Goal: Transaction & Acquisition: Purchase product/service

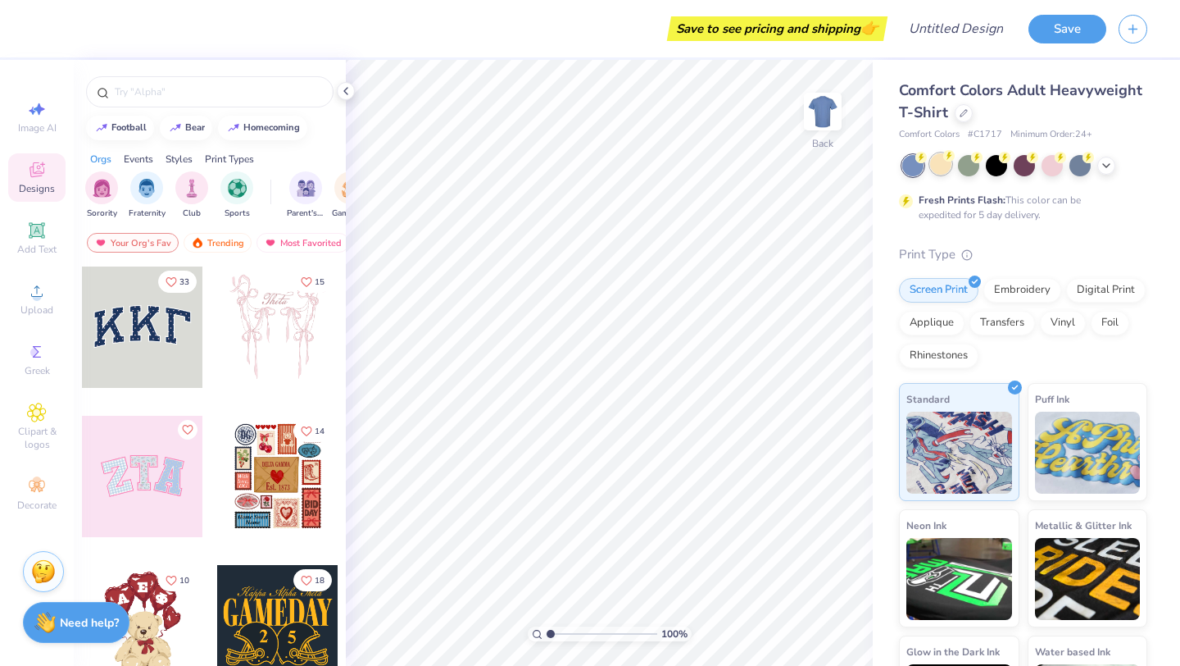
click at [947, 168] on div at bounding box center [940, 163] width 21 height 21
click at [977, 170] on div at bounding box center [968, 163] width 21 height 21
click at [998, 168] on div at bounding box center [996, 163] width 21 height 21
click at [1018, 169] on div at bounding box center [1024, 163] width 21 height 21
click at [1052, 162] on div at bounding box center [1052, 163] width 21 height 21
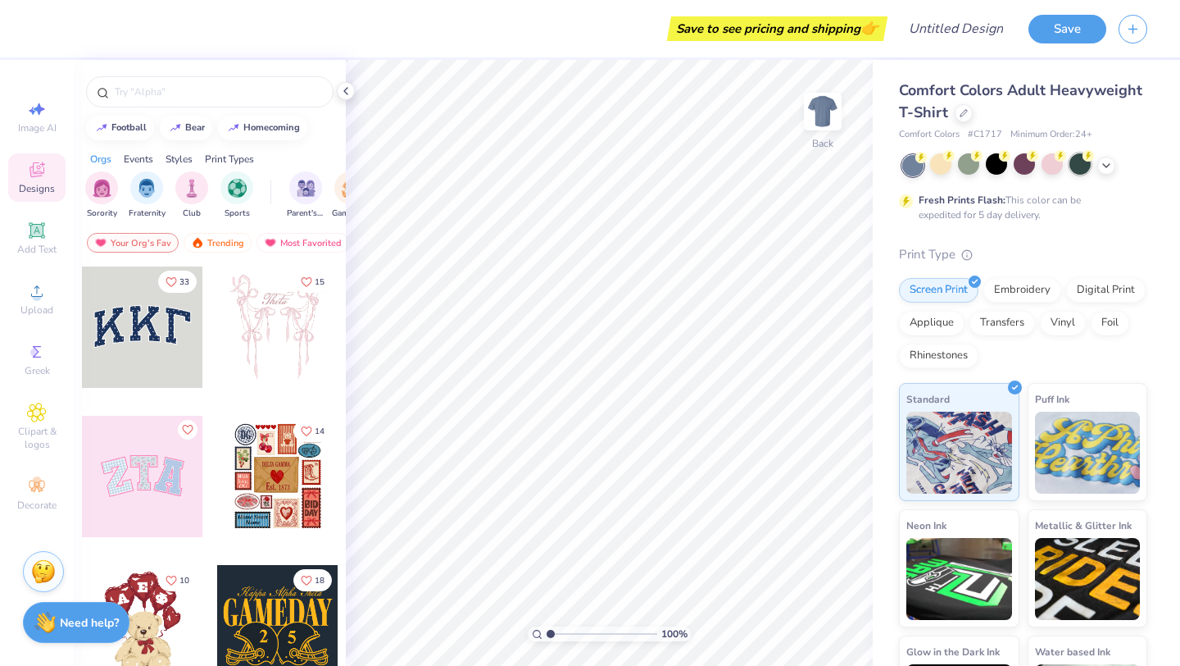
click at [1077, 162] on div at bounding box center [1080, 163] width 21 height 21
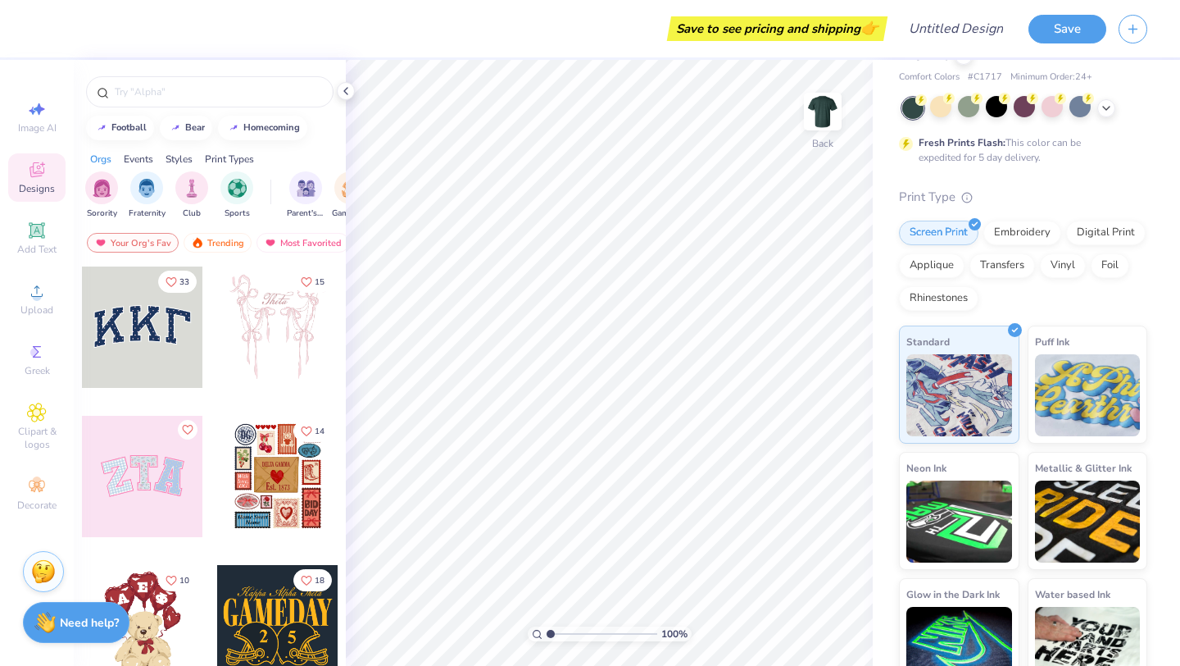
scroll to position [68, 0]
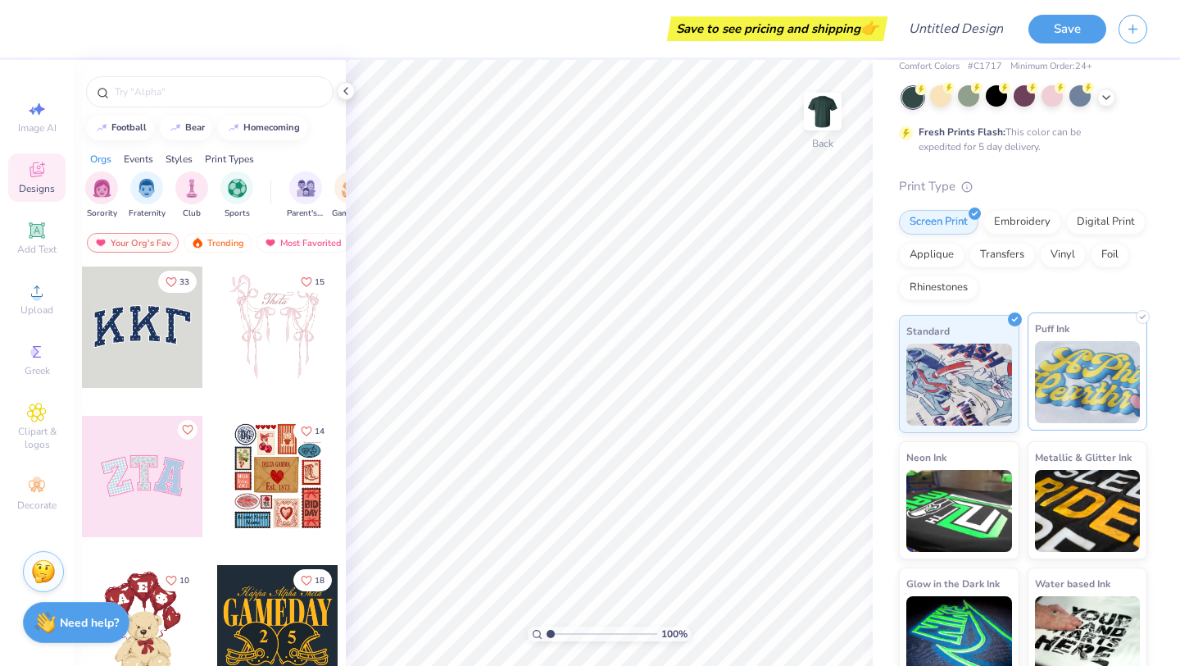
click at [1057, 350] on img at bounding box center [1088, 382] width 106 height 82
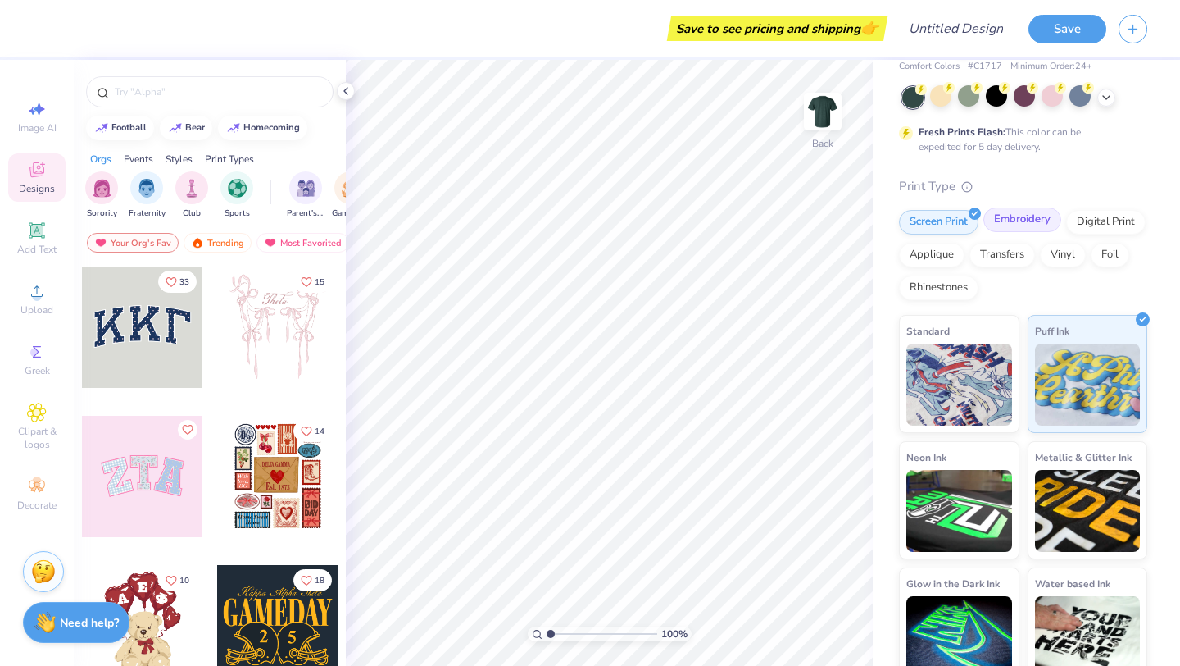
click at [1030, 216] on div "Embroidery" at bounding box center [1023, 219] width 78 height 25
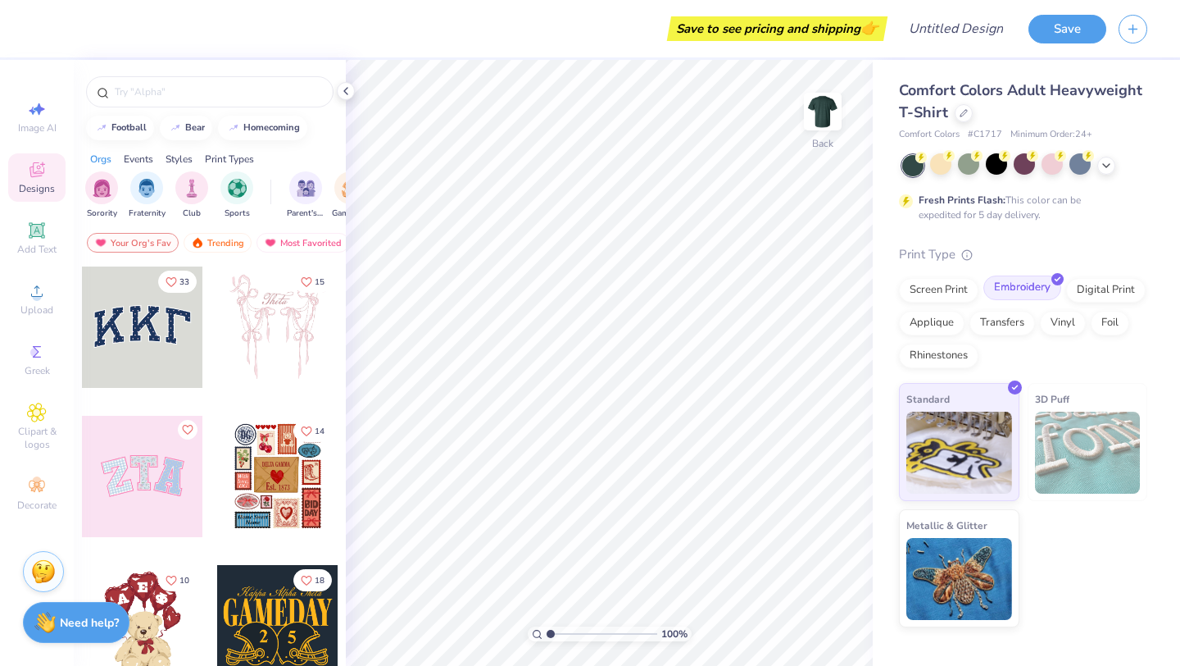
scroll to position [0, 0]
click at [947, 289] on div "Screen Print" at bounding box center [939, 287] width 80 height 25
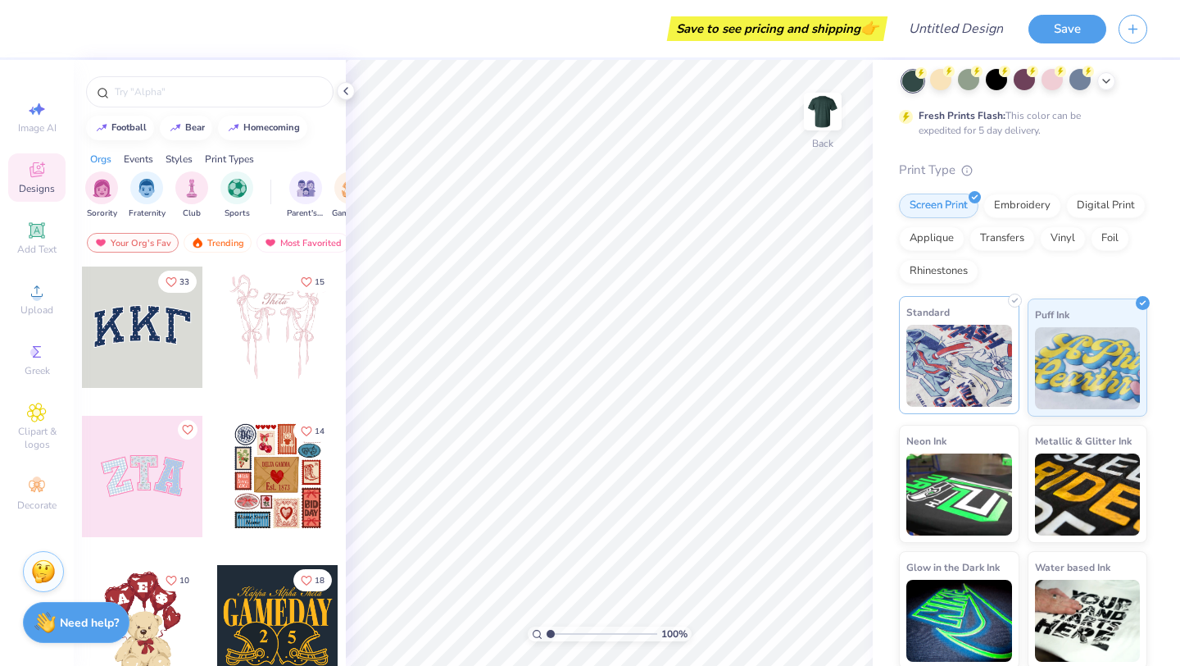
scroll to position [88, 0]
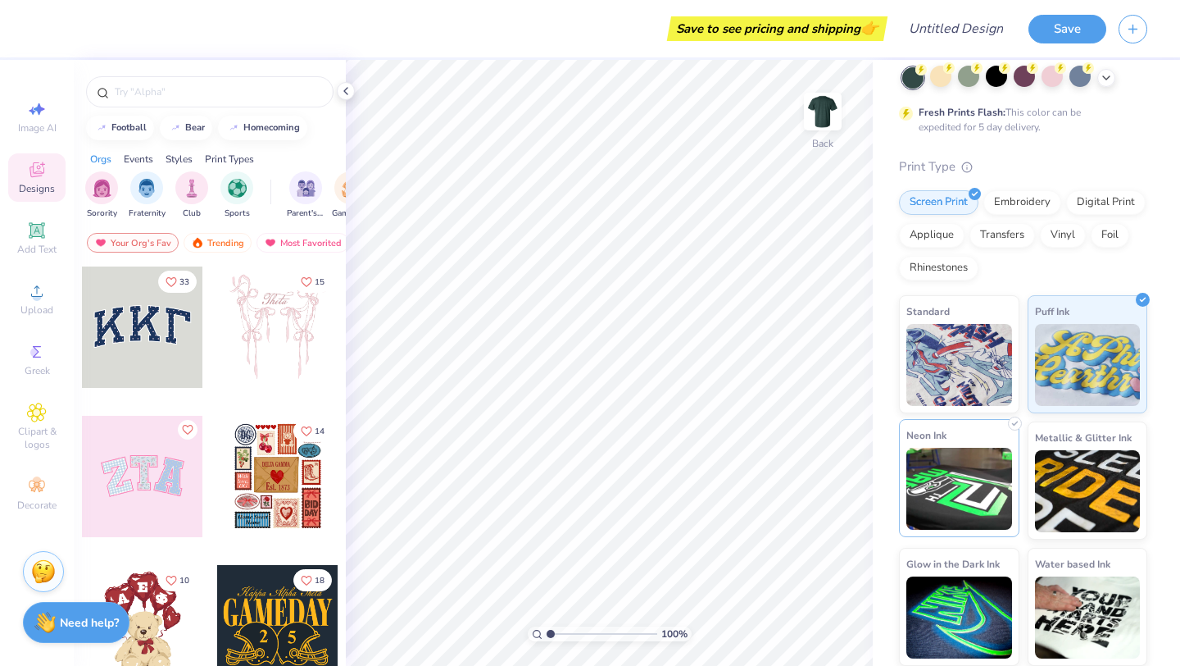
click at [993, 480] on img at bounding box center [960, 489] width 106 height 82
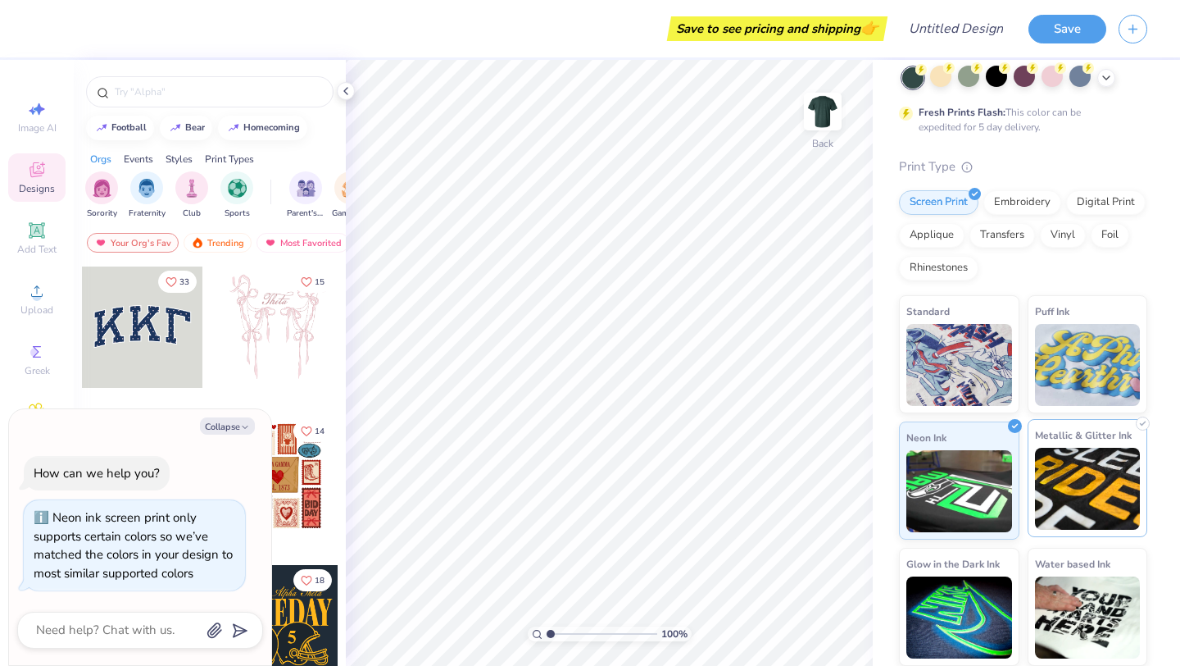
click at [1046, 489] on img at bounding box center [1088, 489] width 106 height 82
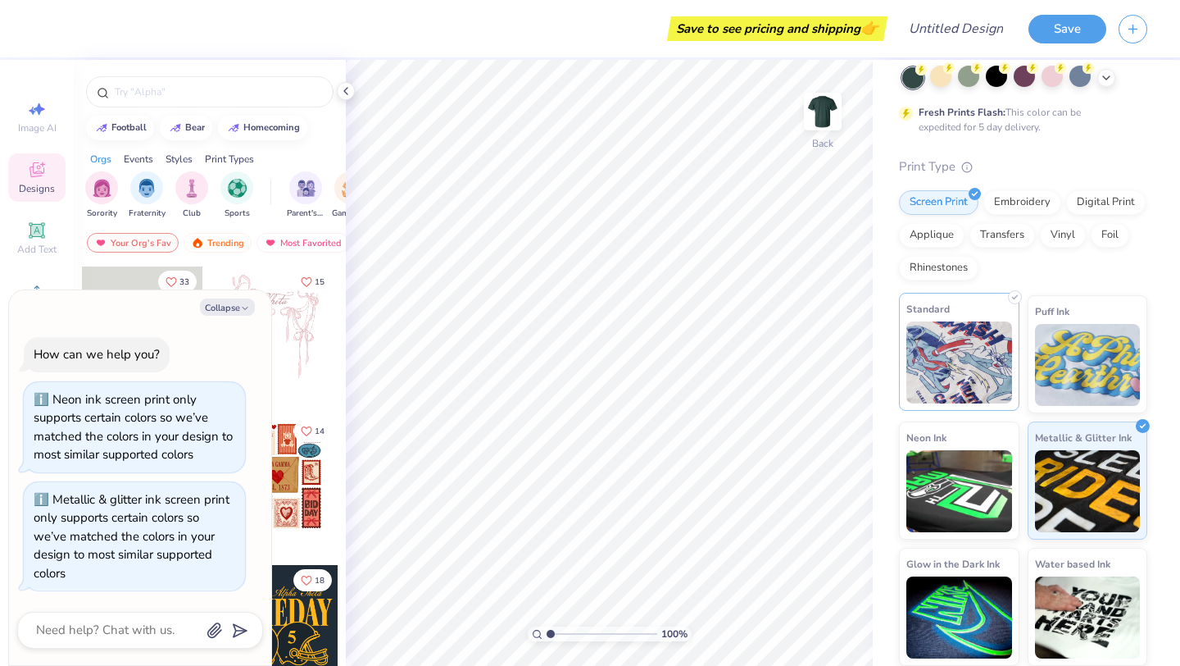
click at [988, 363] on img at bounding box center [960, 362] width 106 height 82
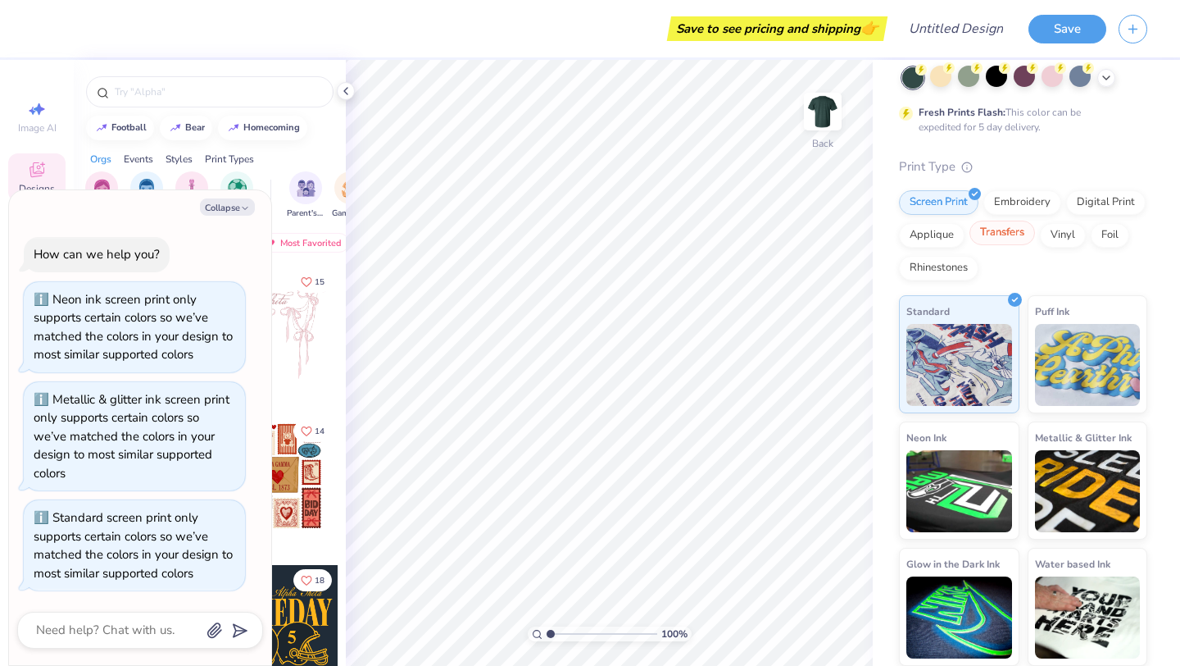
click at [1012, 230] on div "Transfers" at bounding box center [1003, 233] width 66 height 25
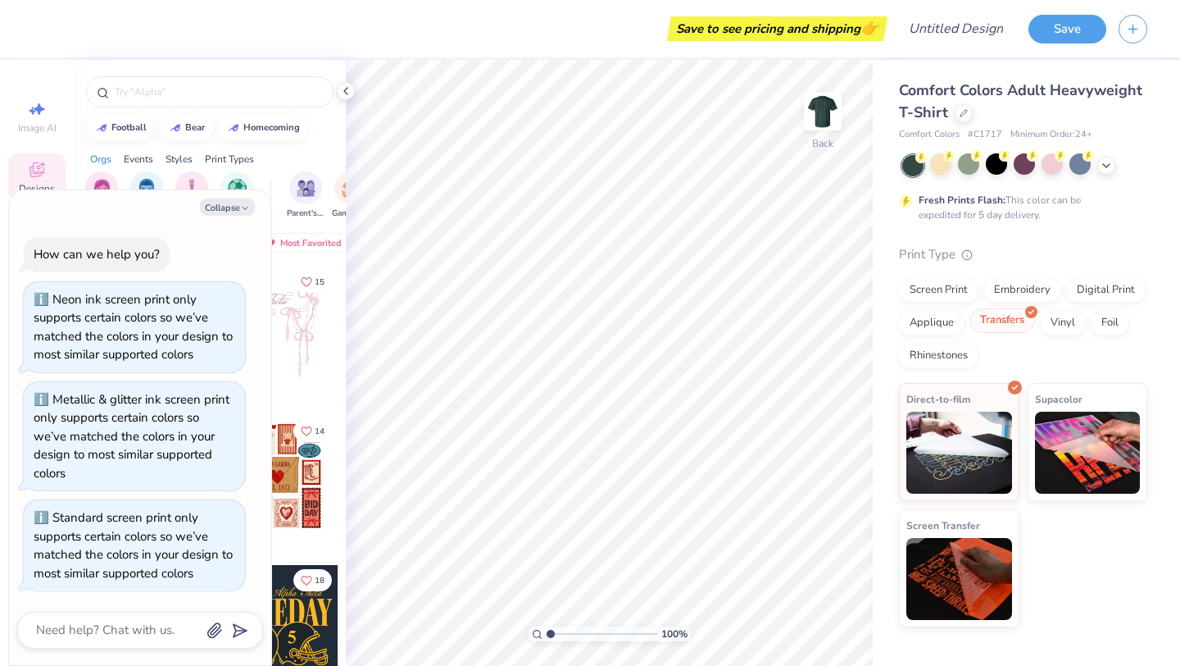
scroll to position [0, 0]
click at [952, 321] on div "Applique" at bounding box center [932, 320] width 66 height 25
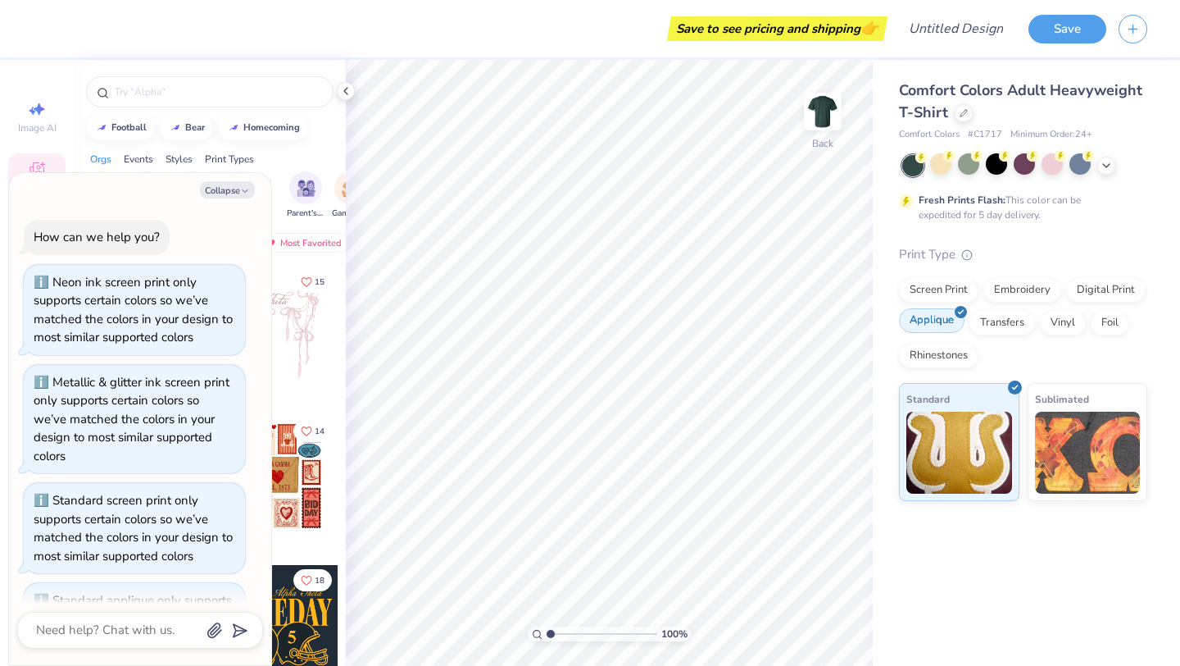
scroll to position [83, 0]
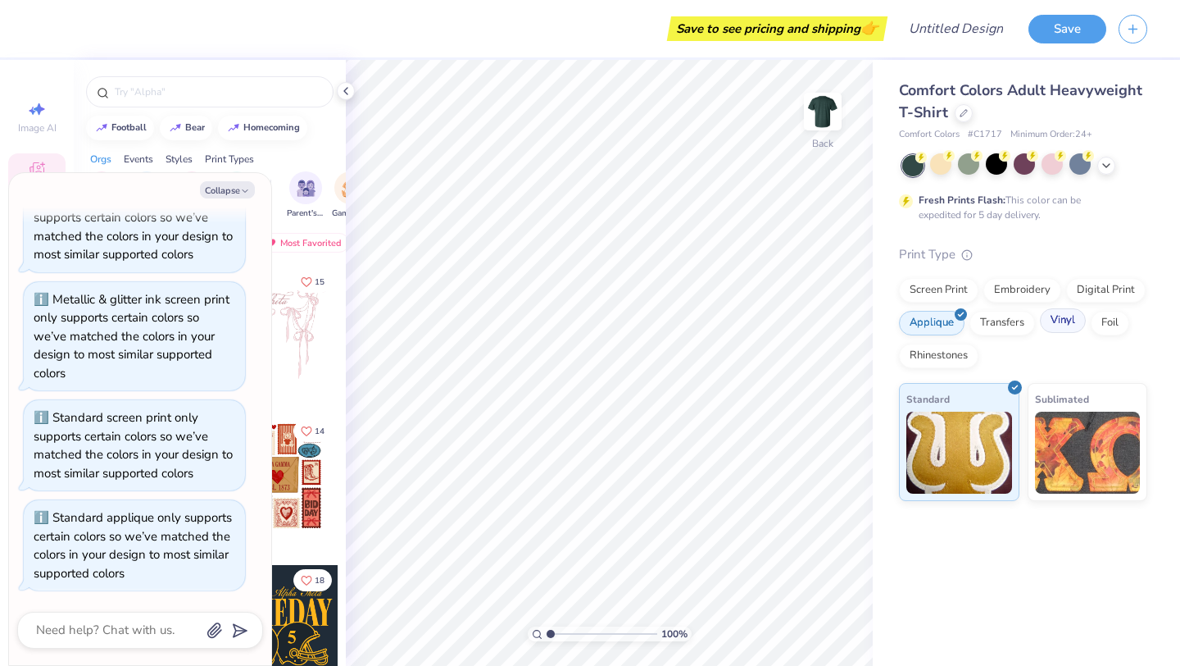
click at [1052, 318] on div "Vinyl" at bounding box center [1063, 320] width 46 height 25
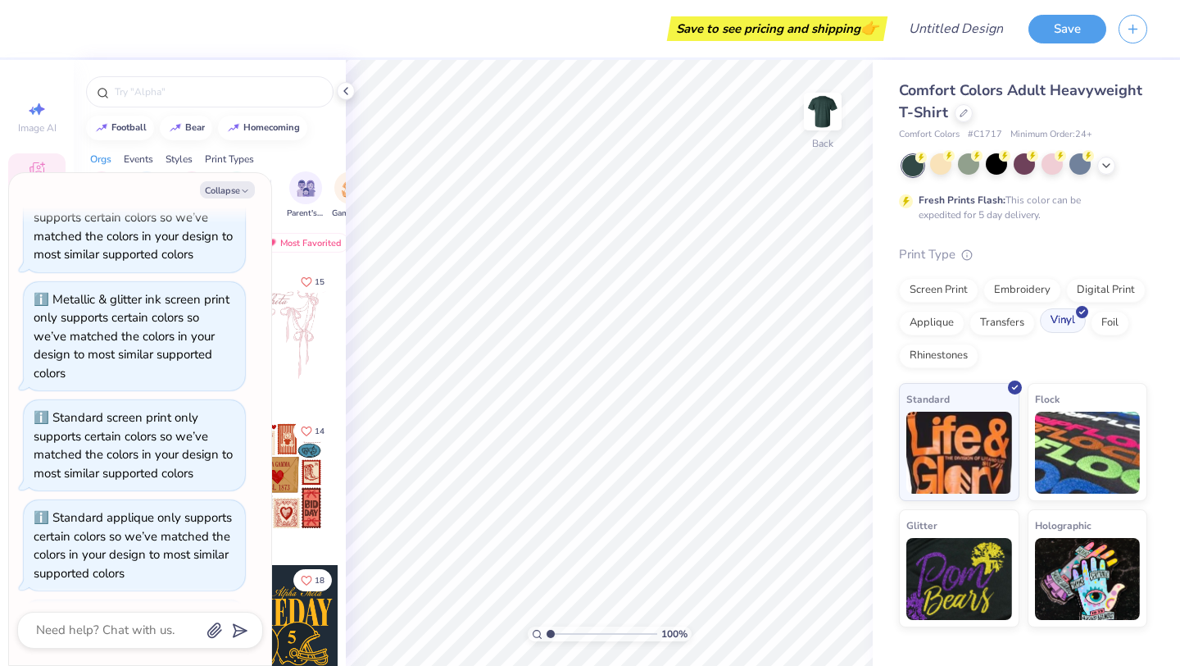
scroll to position [183, 0]
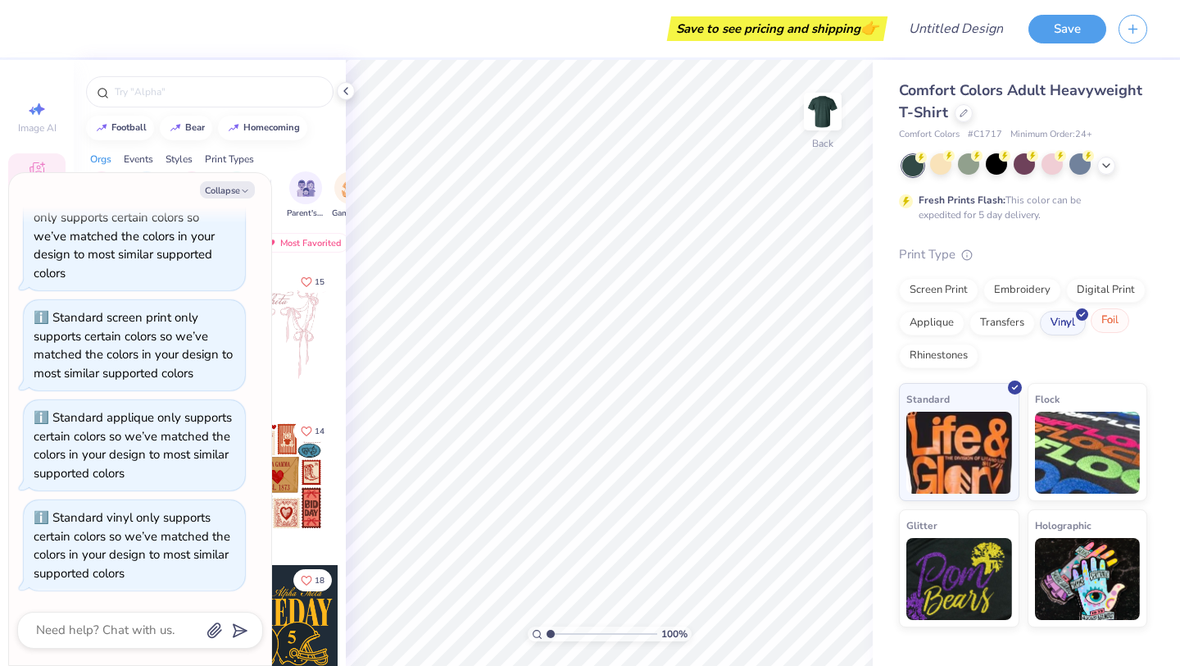
click at [1105, 324] on div "Foil" at bounding box center [1110, 320] width 39 height 25
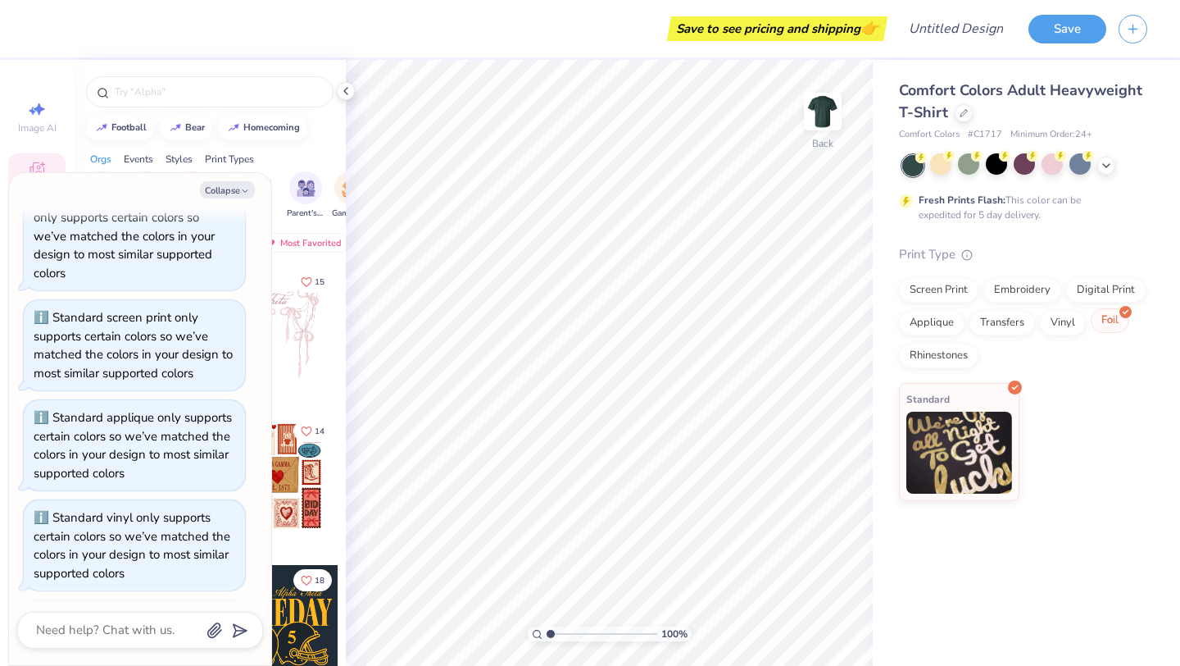
scroll to position [283, 0]
click at [942, 352] on div "Rhinestones" at bounding box center [939, 353] width 80 height 25
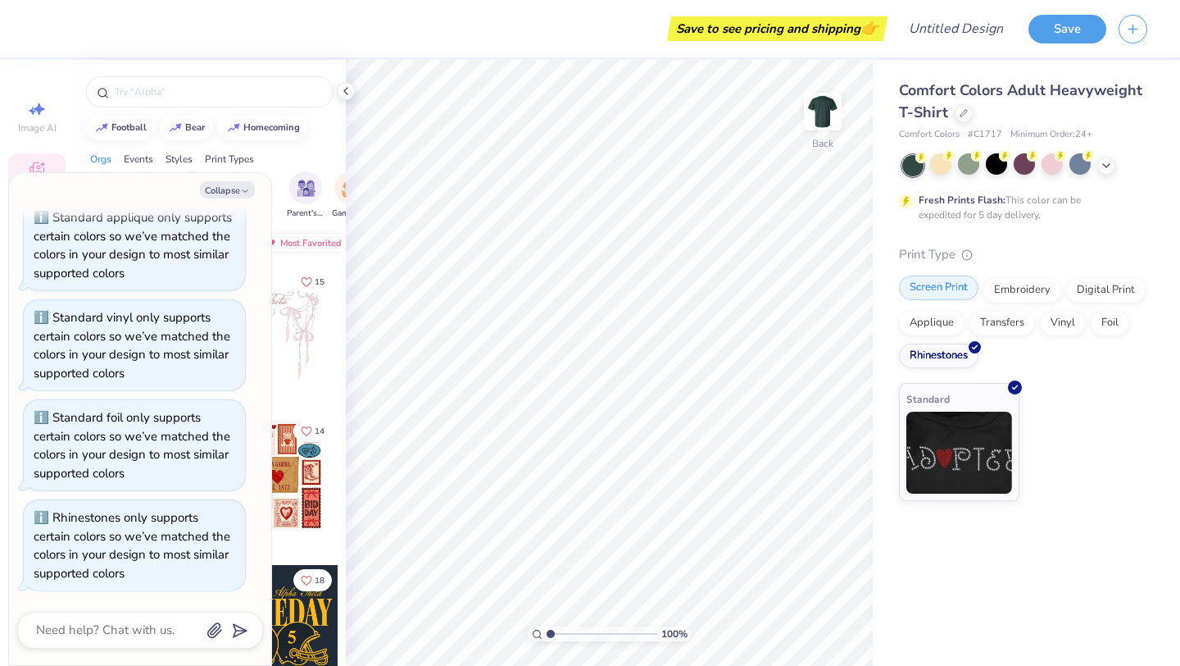
click at [930, 285] on div "Screen Print" at bounding box center [939, 287] width 80 height 25
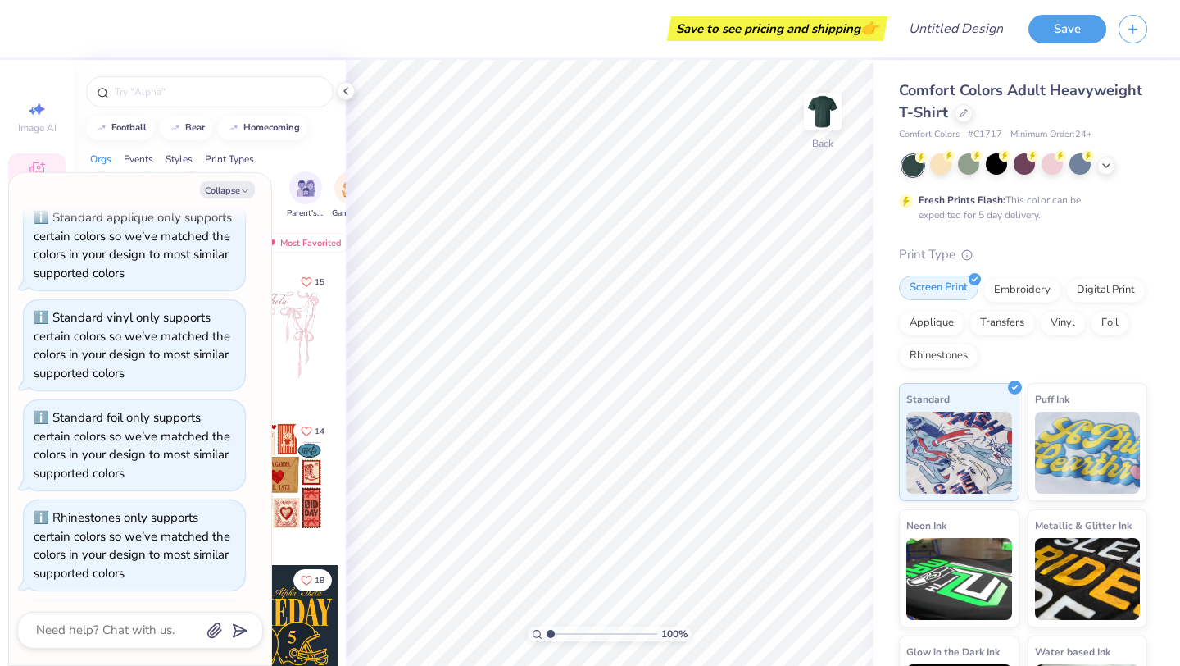
scroll to position [483, 0]
click at [1105, 161] on icon at bounding box center [1106, 163] width 13 height 13
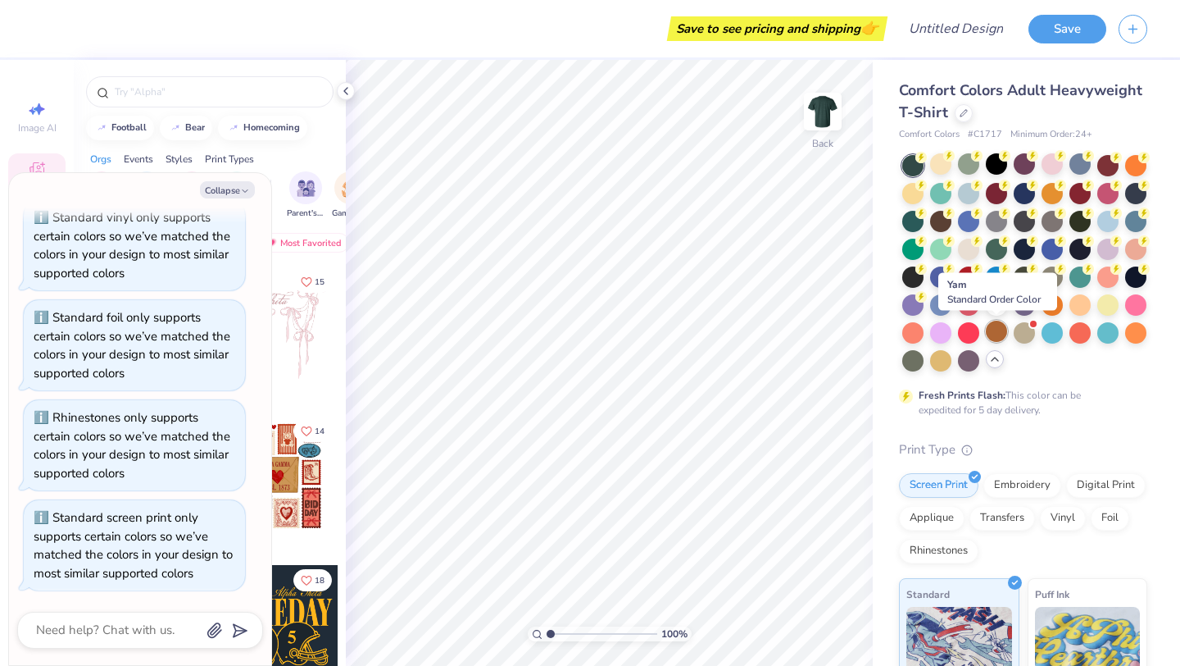
click at [998, 335] on div at bounding box center [996, 331] width 21 height 21
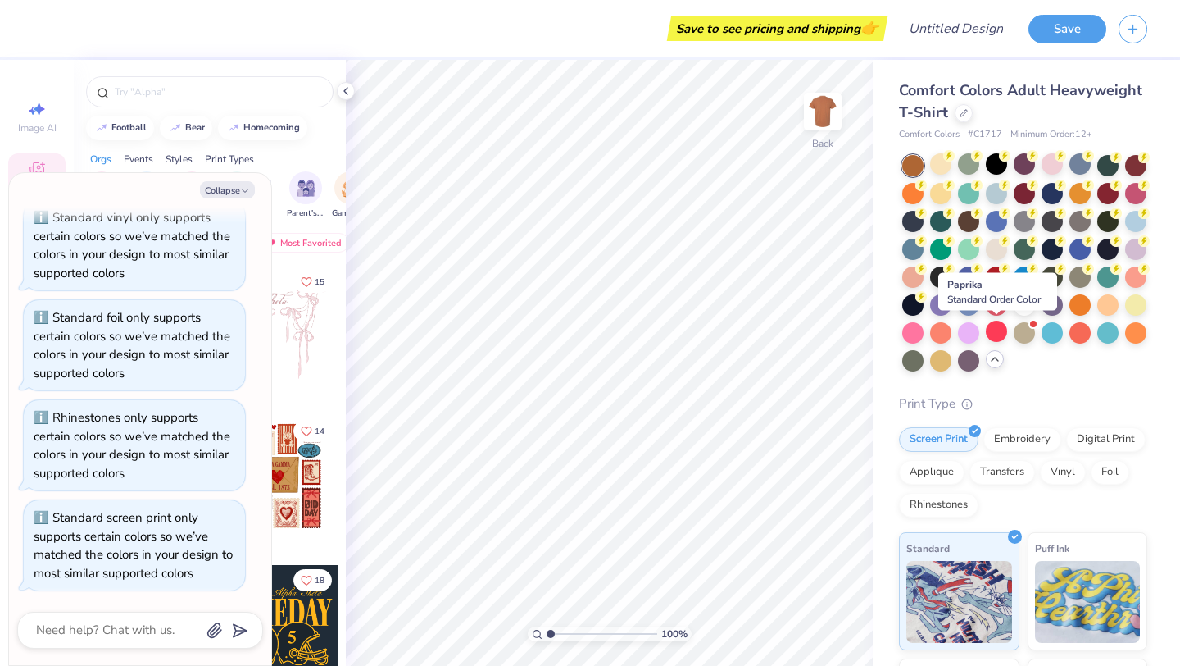
click at [998, 335] on div at bounding box center [996, 331] width 21 height 21
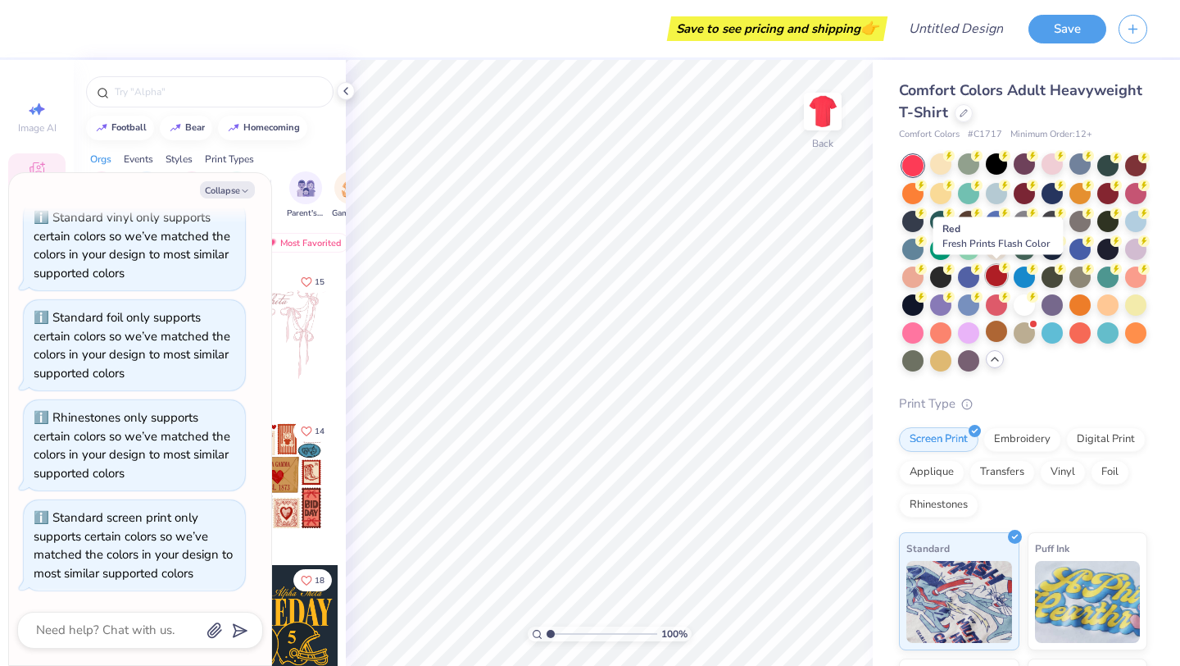
click at [996, 271] on div at bounding box center [996, 275] width 21 height 21
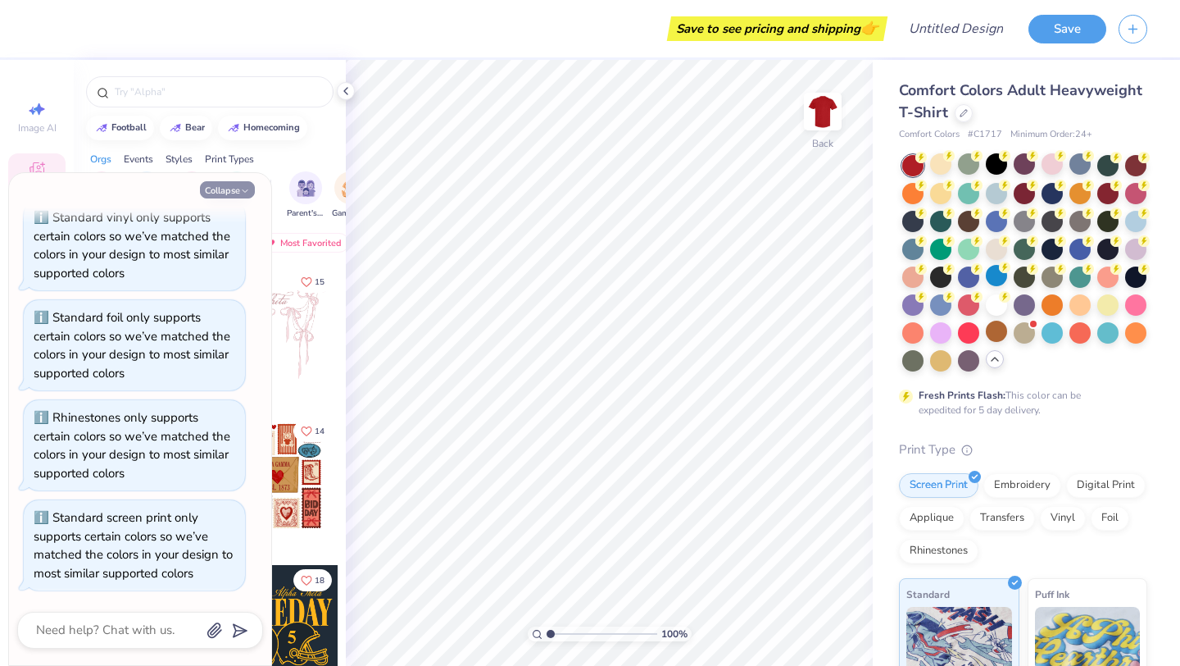
click at [221, 182] on button "Collapse" at bounding box center [227, 189] width 55 height 17
type textarea "x"
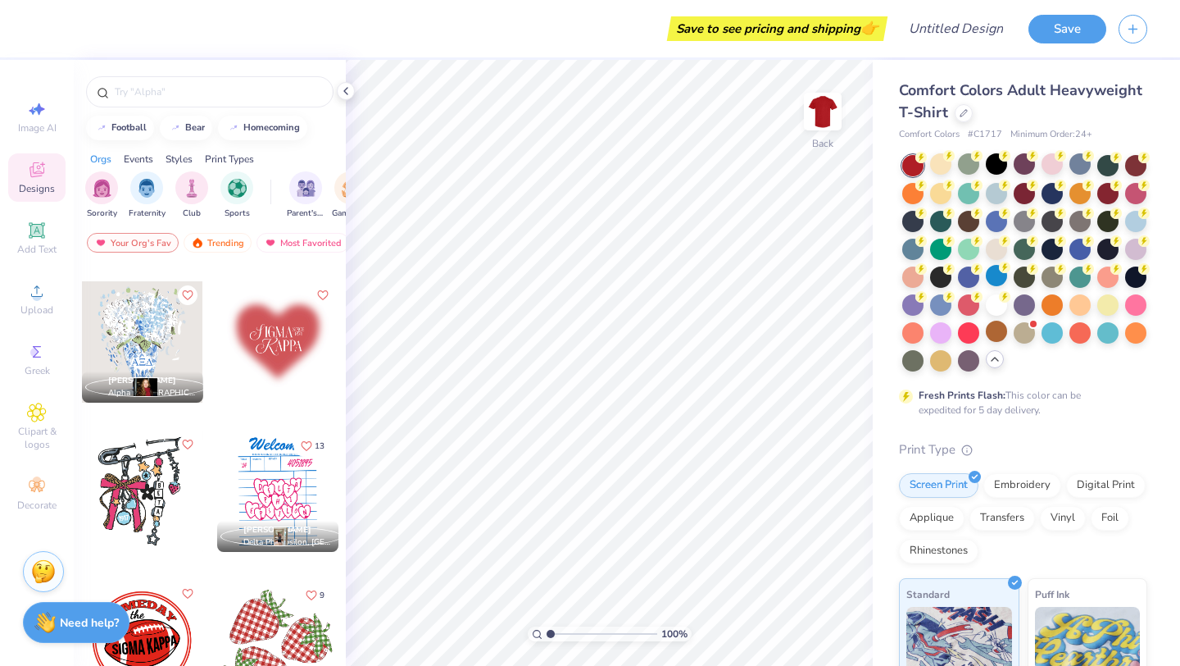
scroll to position [2828, 0]
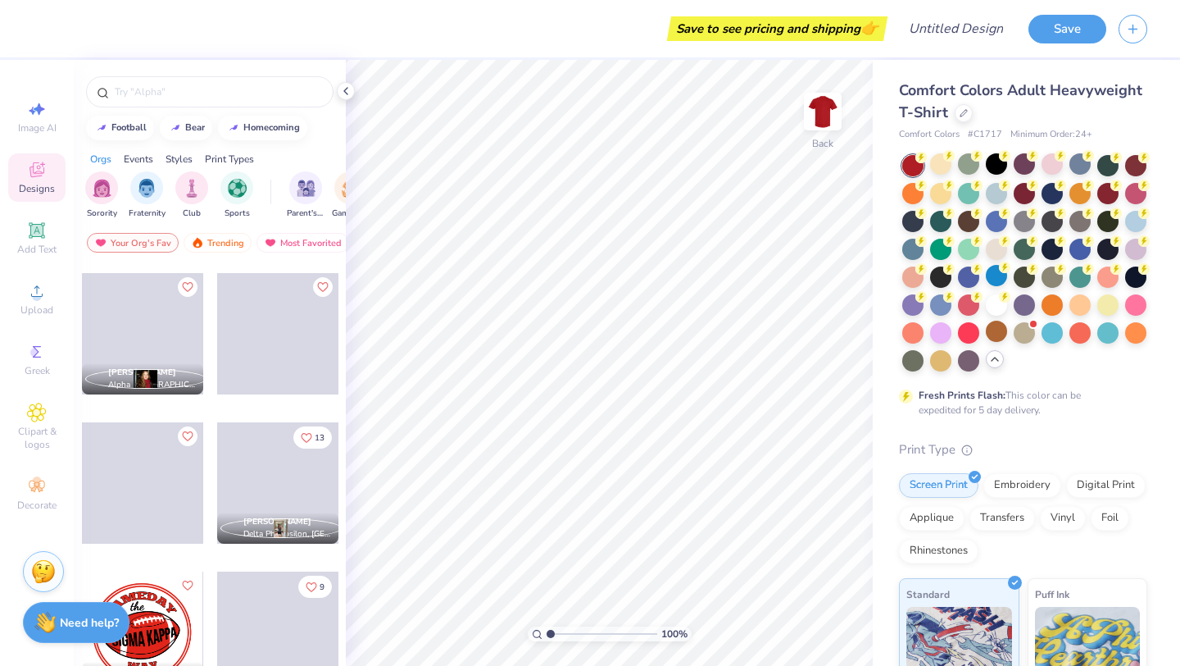
click at [881, 75] on div "Comfort Colors Adult Heavyweight T-Shirt Comfort Colors # C1717 Minimum Order: …" at bounding box center [1026, 504] width 307 height 889
